Goal: Transaction & Acquisition: Purchase product/service

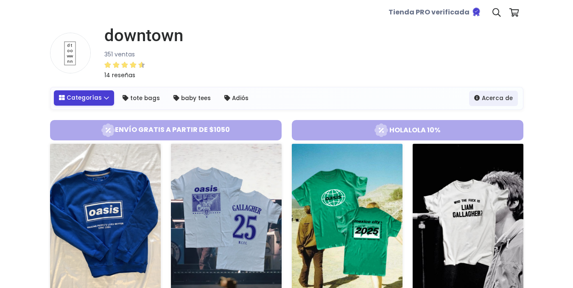
click at [100, 97] on link "Categorías" at bounding box center [84, 97] width 61 height 15
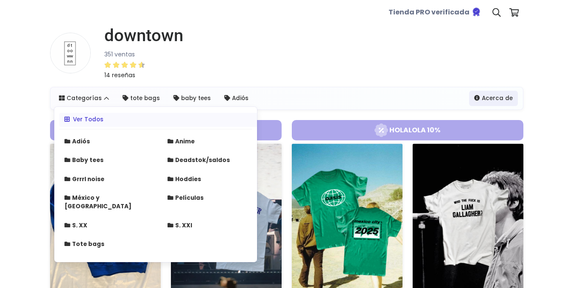
drag, startPoint x: 384, startPoint y: 58, endPoint x: 533, endPoint y: 50, distance: 148.6
click at [384, 58] on div "downtown 351 ventas 14 reseñas" at bounding box center [286, 55] width 473 height 61
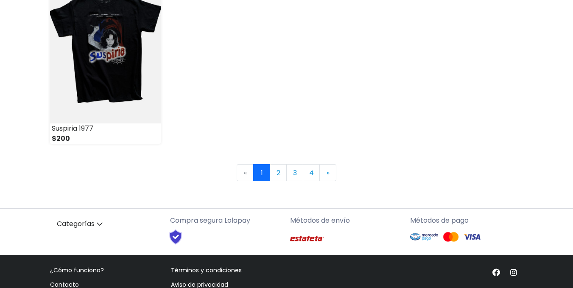
scroll to position [1283, 0]
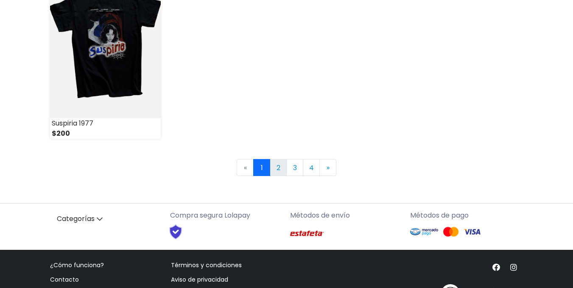
click at [280, 171] on link "2" at bounding box center [278, 167] width 17 height 17
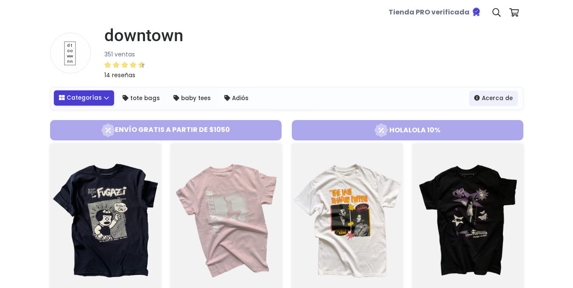
click at [97, 97] on link "Categorías" at bounding box center [84, 97] width 61 height 15
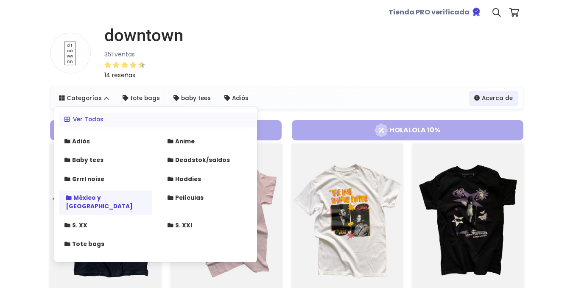
click at [119, 198] on strong "México y Latinoamérica" at bounding box center [99, 202] width 67 height 17
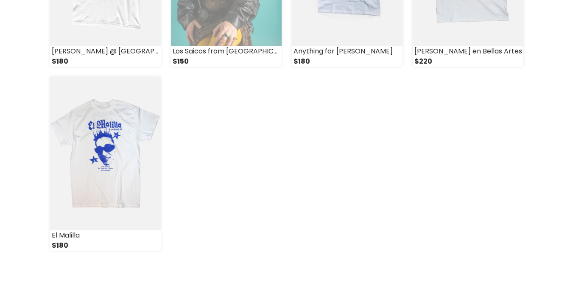
scroll to position [469, 0]
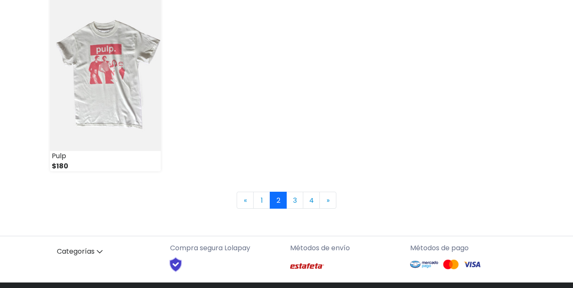
scroll to position [1253, 0]
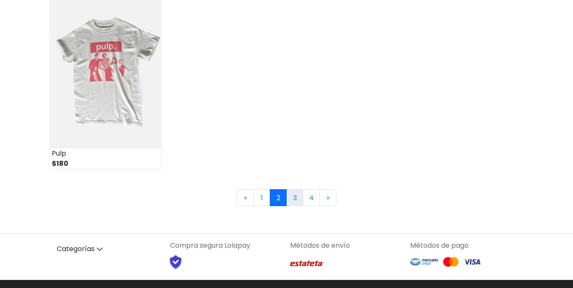
click at [292, 192] on link "3" at bounding box center [294, 197] width 17 height 17
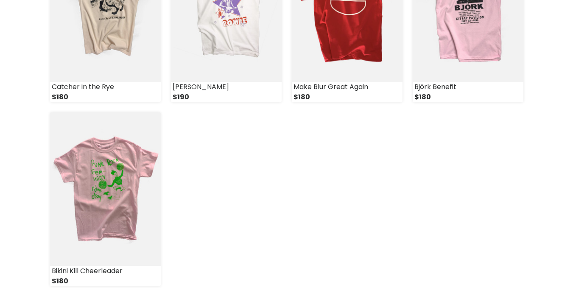
scroll to position [1308, 0]
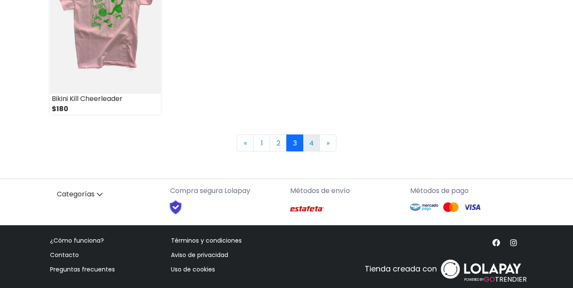
click at [312, 143] on link "4" at bounding box center [311, 142] width 17 height 17
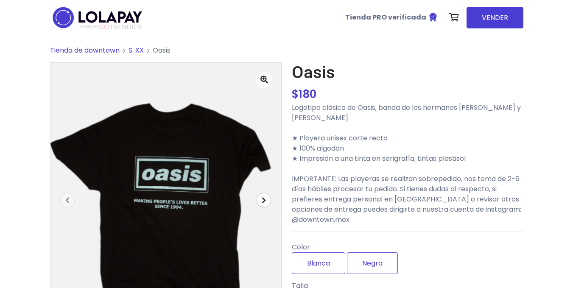
click at [265, 201] on icon "button" at bounding box center [264, 200] width 4 height 7
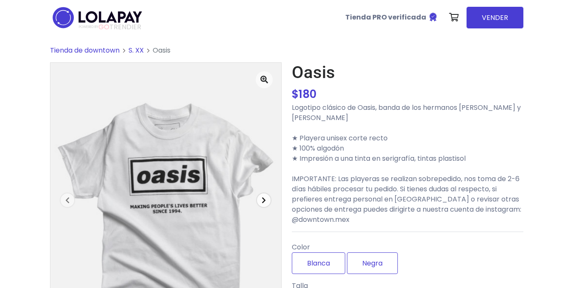
click at [265, 201] on icon "button" at bounding box center [264, 200] width 4 height 7
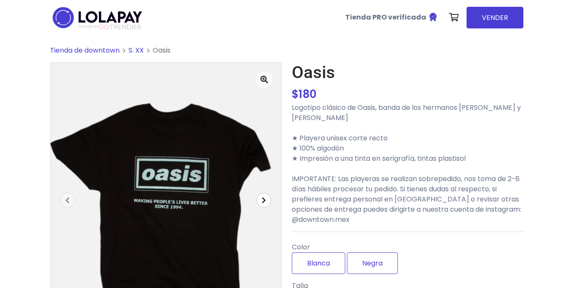
click at [265, 201] on icon "button" at bounding box center [264, 200] width 4 height 7
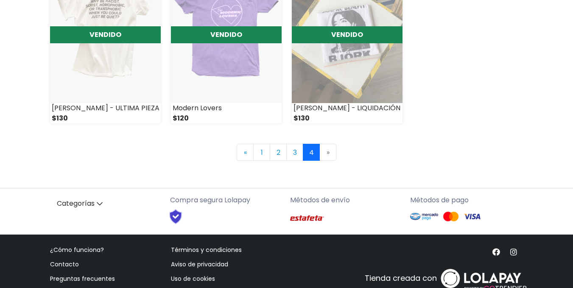
scroll to position [745, 0]
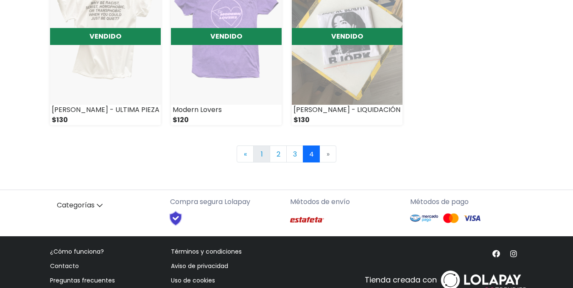
click at [257, 156] on link "1" at bounding box center [261, 153] width 17 height 17
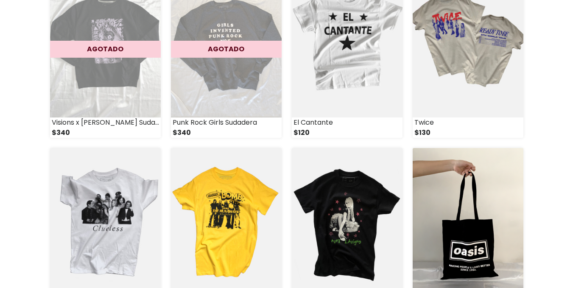
scroll to position [480, 0]
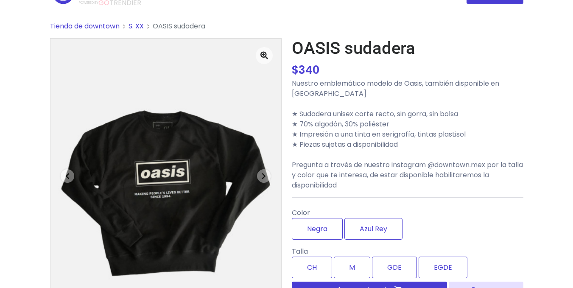
scroll to position [36, 0]
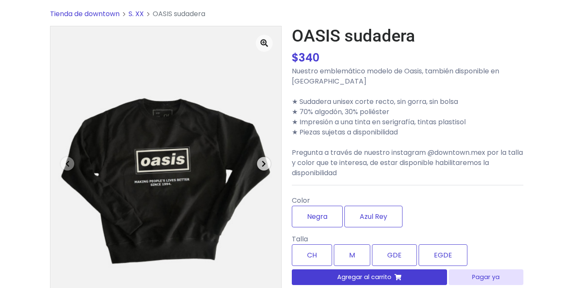
click at [264, 162] on icon "button" at bounding box center [264, 163] width 4 height 7
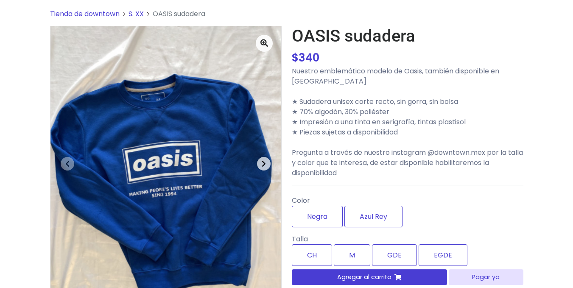
click at [264, 162] on icon "button" at bounding box center [264, 163] width 4 height 7
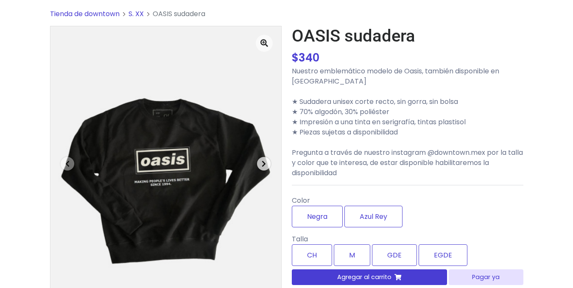
click at [264, 162] on icon "button" at bounding box center [264, 163] width 4 height 7
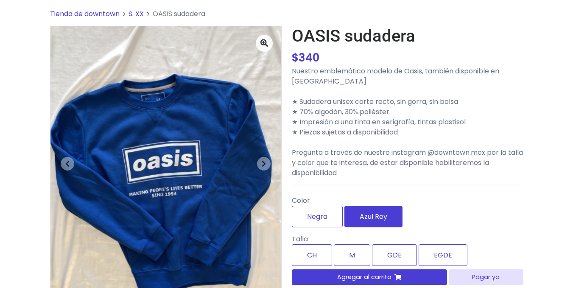
click at [378, 213] on label "Azul Rey" at bounding box center [373, 217] width 58 height 22
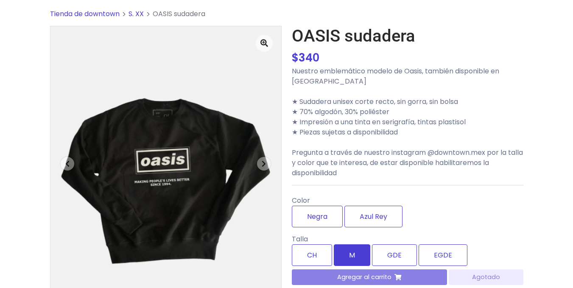
click at [362, 252] on label "M" at bounding box center [352, 255] width 36 height 22
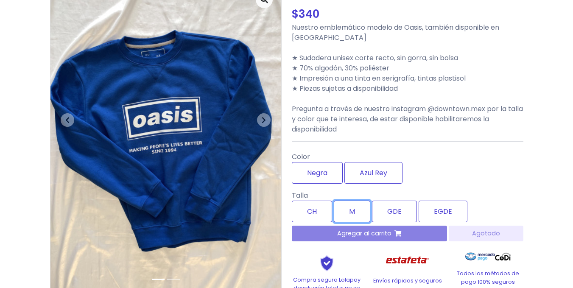
scroll to position [66, 0]
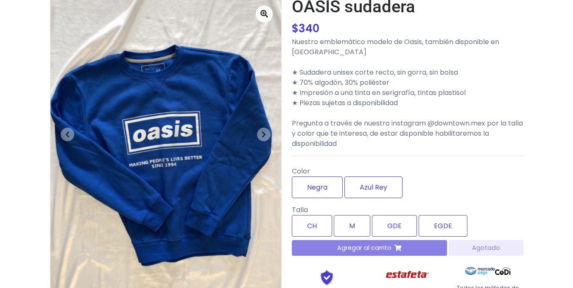
click at [391, 248] on div "Agregar al carrito Agotado" at bounding box center [407, 248] width 231 height 16
click at [403, 249] on div "Agregar al carrito Agotado" at bounding box center [407, 248] width 231 height 16
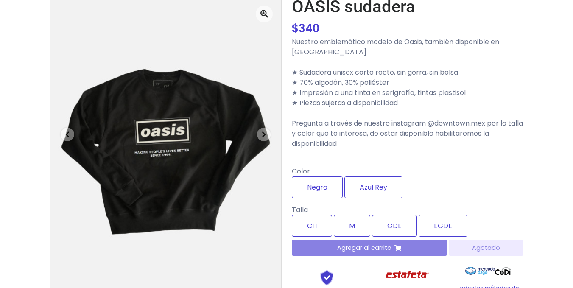
click at [493, 243] on div "Agregar al carrito Agotado" at bounding box center [407, 248] width 231 height 16
click at [490, 191] on div "Negra Azul Rey" at bounding box center [406, 187] width 228 height 22
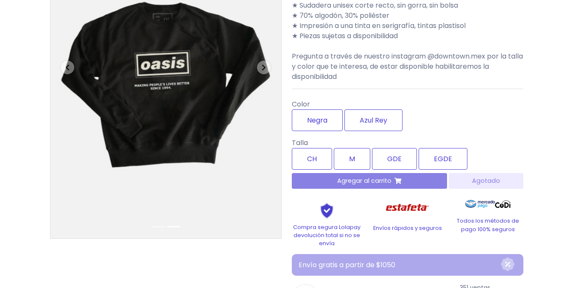
scroll to position [197, 0]
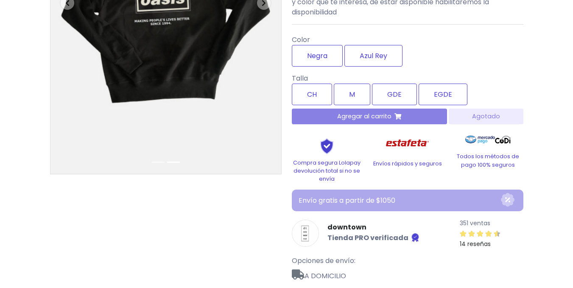
click at [401, 115] on div "Agregar al carrito Agotado" at bounding box center [407, 117] width 231 height 16
click at [362, 96] on label "M" at bounding box center [352, 95] width 36 height 22
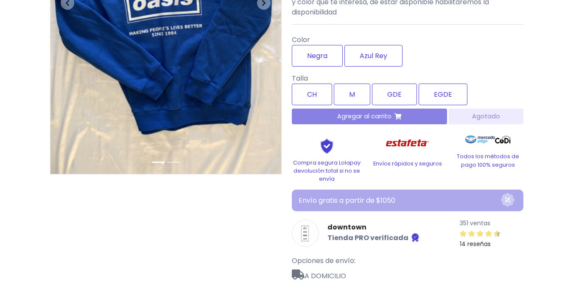
click at [373, 116] on div "Agregar al carrito Agotado" at bounding box center [407, 117] width 231 height 16
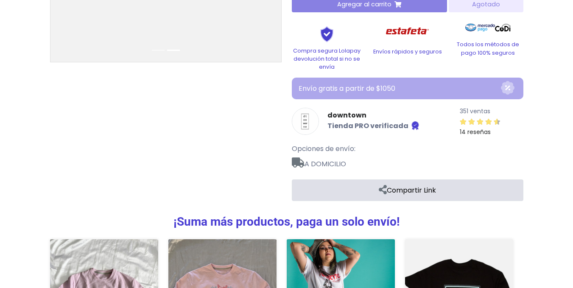
scroll to position [243, 0]
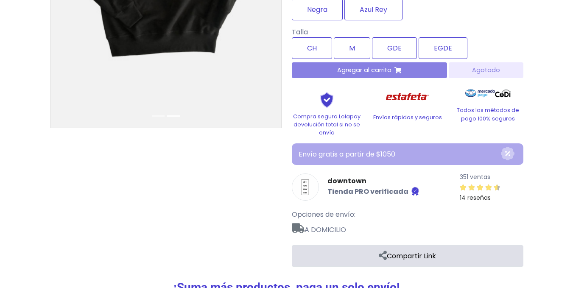
click at [422, 159] on p "Envío gratis a partir de $1050" at bounding box center [399, 154] width 203 height 10
click at [395, 70] on div "Agregar al carrito Agotado" at bounding box center [407, 70] width 231 height 16
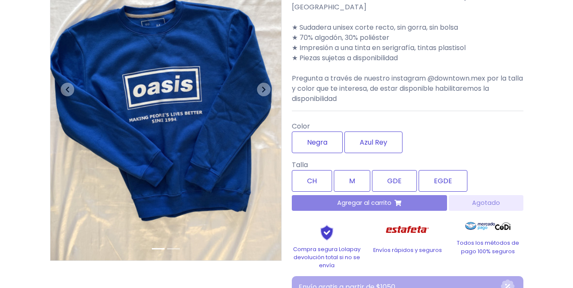
scroll to position [206, 0]
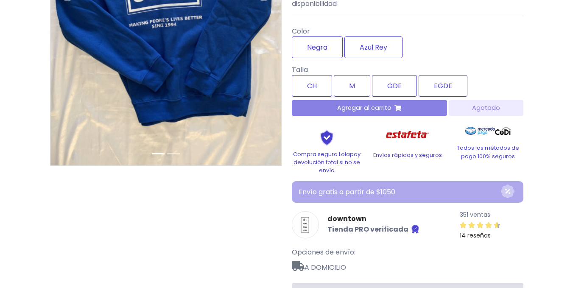
click at [393, 111] on div "Agregar al carrito Agotado" at bounding box center [407, 108] width 231 height 16
click at [307, 92] on label "CH" at bounding box center [312, 86] width 40 height 22
click at [411, 77] on label "GDE" at bounding box center [394, 86] width 45 height 22
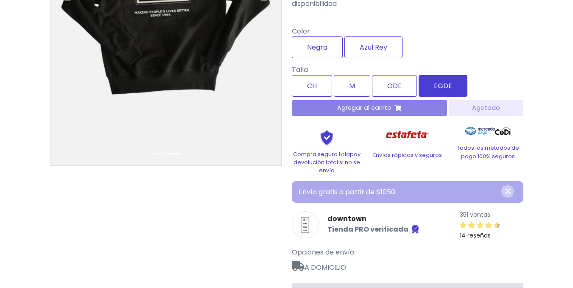
click at [445, 79] on label "EGDE" at bounding box center [442, 86] width 49 height 22
click at [405, 103] on div "Agregar al carrito Agotado" at bounding box center [407, 108] width 231 height 16
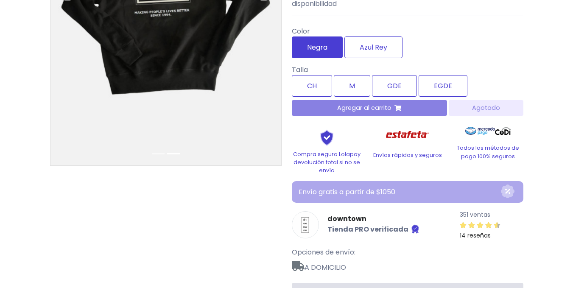
click at [333, 56] on label "Negra" at bounding box center [317, 47] width 51 height 22
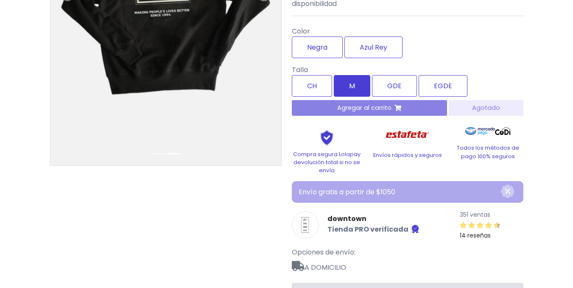
click at [355, 83] on label "M" at bounding box center [352, 86] width 36 height 22
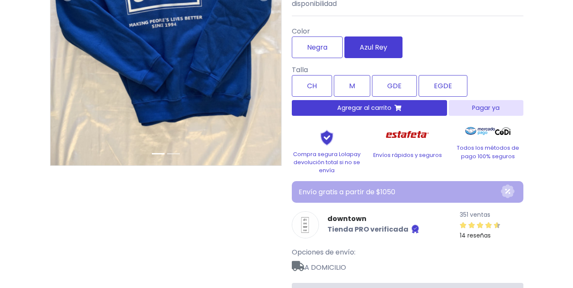
click at [372, 53] on label "Azul Rey" at bounding box center [373, 47] width 58 height 22
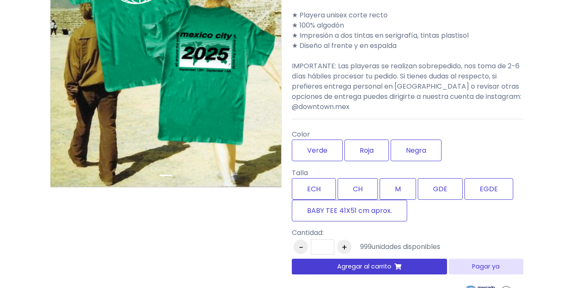
scroll to position [183, 0]
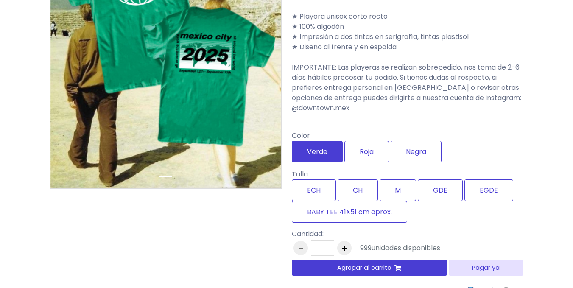
click at [325, 152] on label "Verde" at bounding box center [317, 152] width 51 height 22
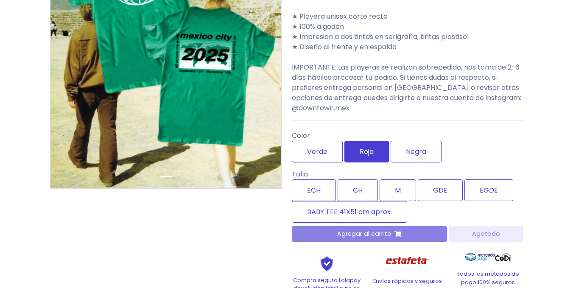
click at [348, 151] on label "Roja" at bounding box center [366, 152] width 45 height 22
type input "*"
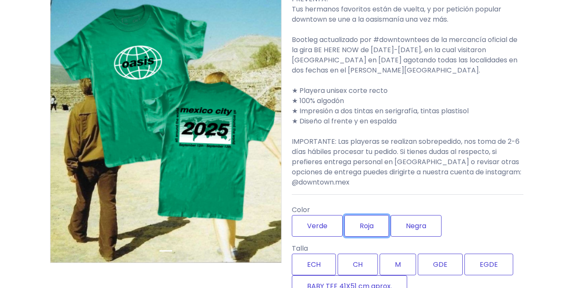
scroll to position [114, 0]
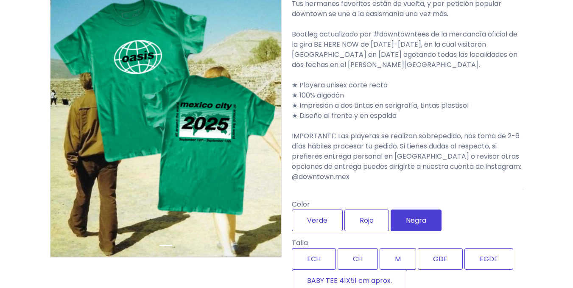
click at [418, 217] on label "Negra" at bounding box center [415, 220] width 51 height 22
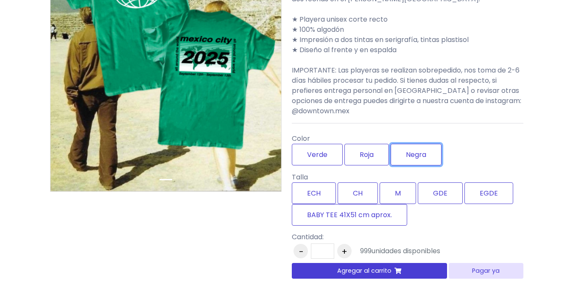
scroll to position [207, 0]
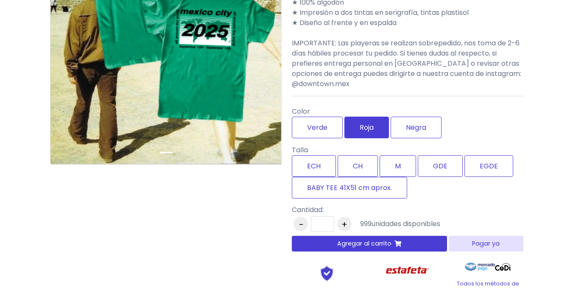
click at [369, 127] on label "Roja" at bounding box center [366, 128] width 45 height 22
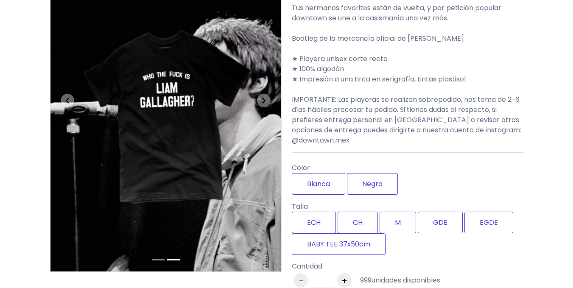
scroll to position [197, 0]
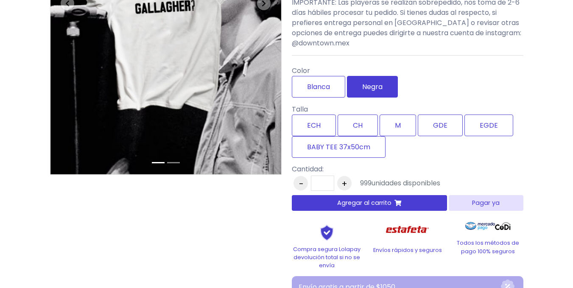
click at [389, 81] on label "Negra" at bounding box center [372, 87] width 51 height 22
